Goal: Information Seeking & Learning: Learn about a topic

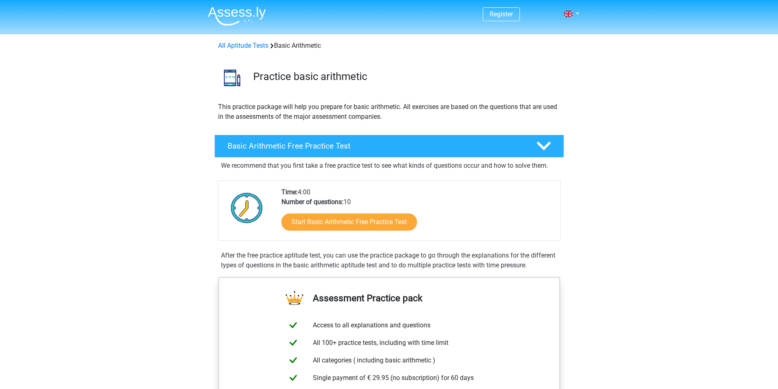
scroll to position [123, 0]
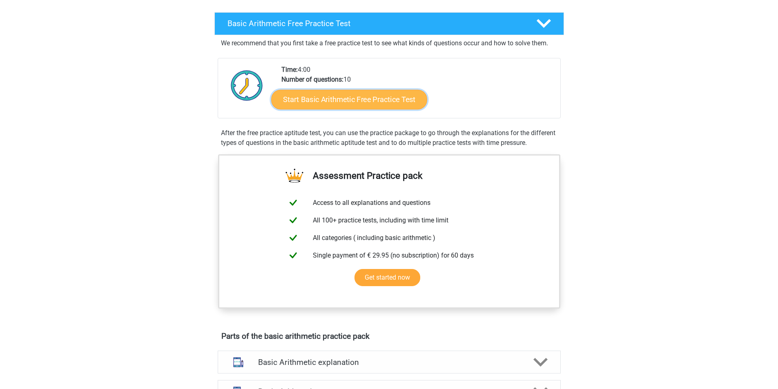
click at [379, 108] on link "Start Basic Arithmetic Free Practice Test" at bounding box center [349, 99] width 156 height 20
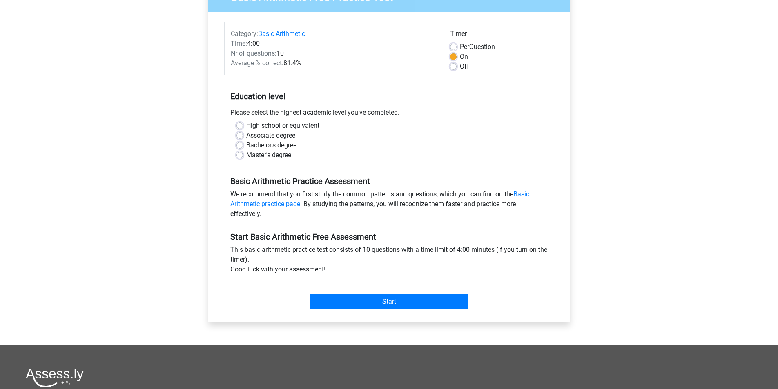
scroll to position [123, 0]
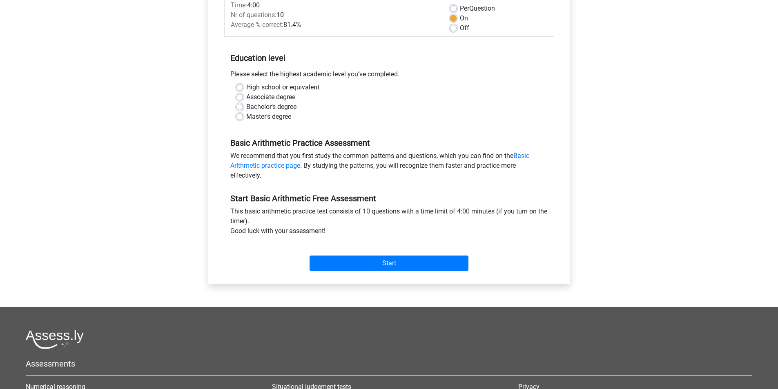
click at [274, 117] on label "Master's degree" at bounding box center [268, 117] width 45 height 10
click at [243, 117] on input "Master's degree" at bounding box center [240, 116] width 7 height 8
radio input "true"
click at [280, 105] on label "Bachelor's degree" at bounding box center [271, 107] width 50 height 10
click at [243, 105] on input "Bachelor's degree" at bounding box center [240, 106] width 7 height 8
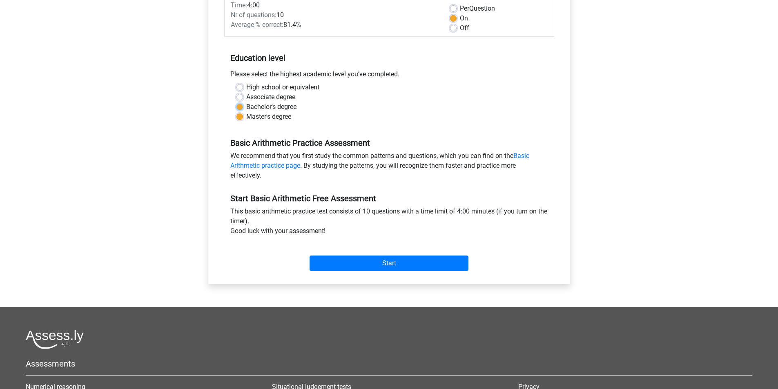
radio input "true"
click at [352, 263] on input "Start" at bounding box center [389, 264] width 159 height 16
